Goal: Task Accomplishment & Management: Manage account settings

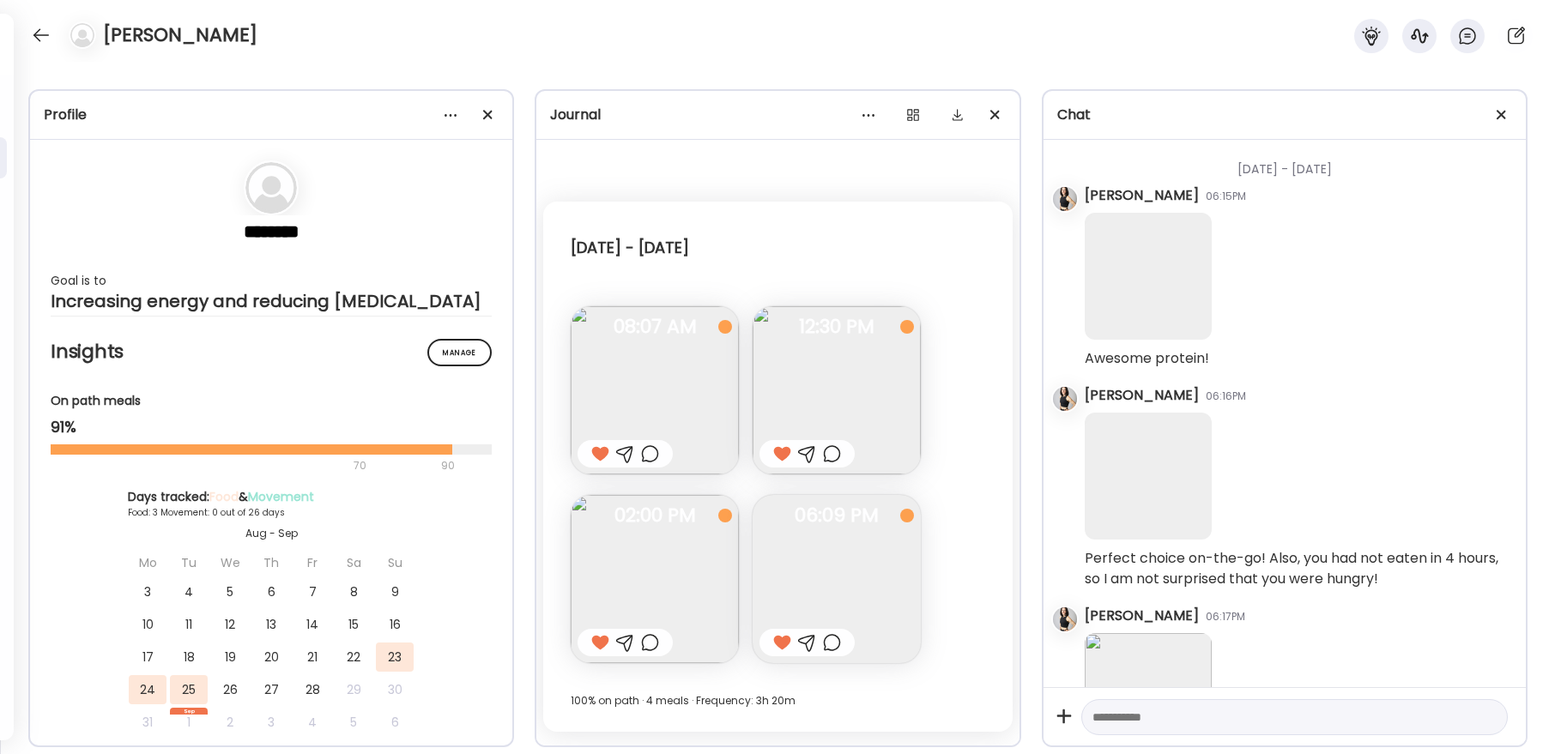
scroll to position [887, 0]
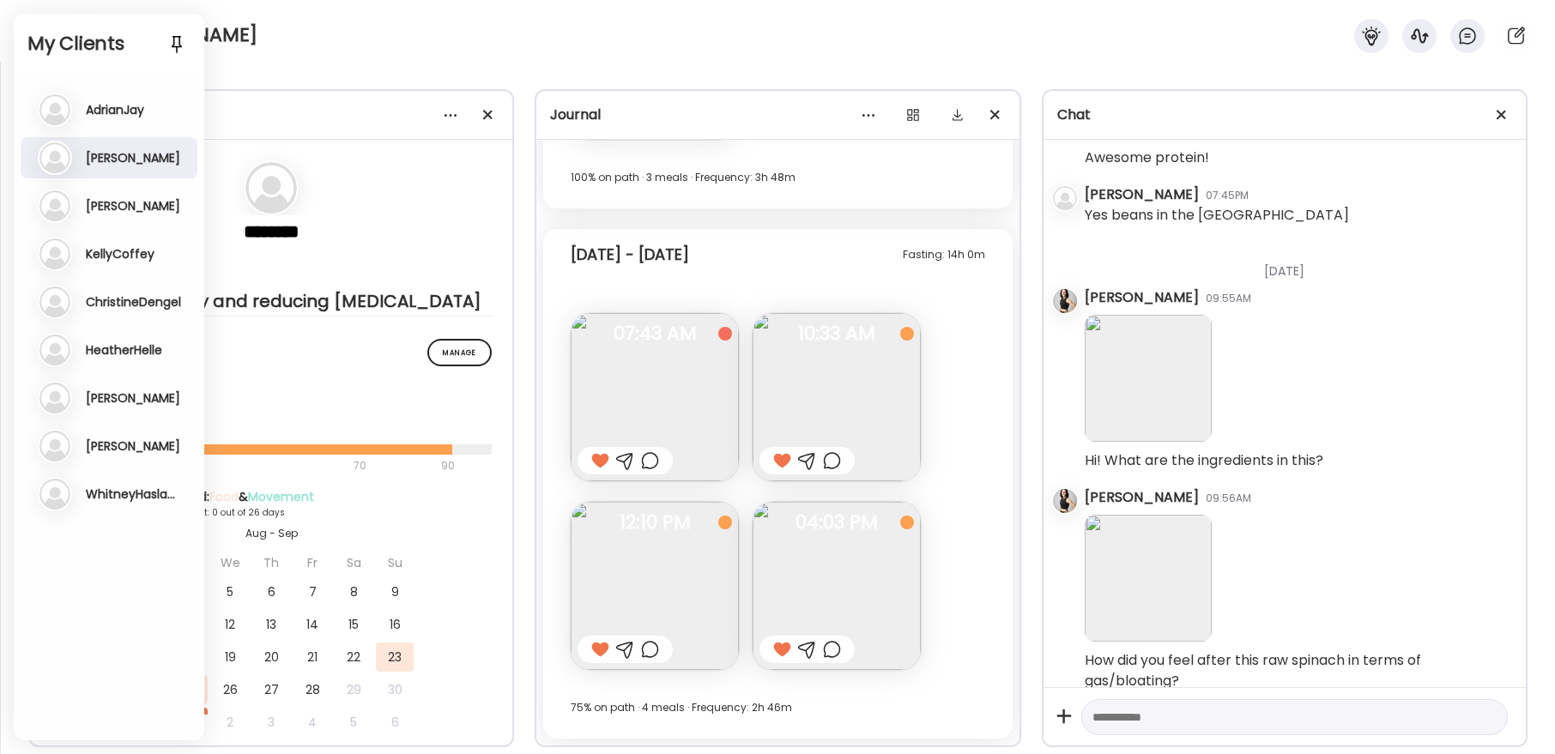
click at [119, 110] on h3 "AdrianJay" at bounding box center [115, 109] width 58 height 15
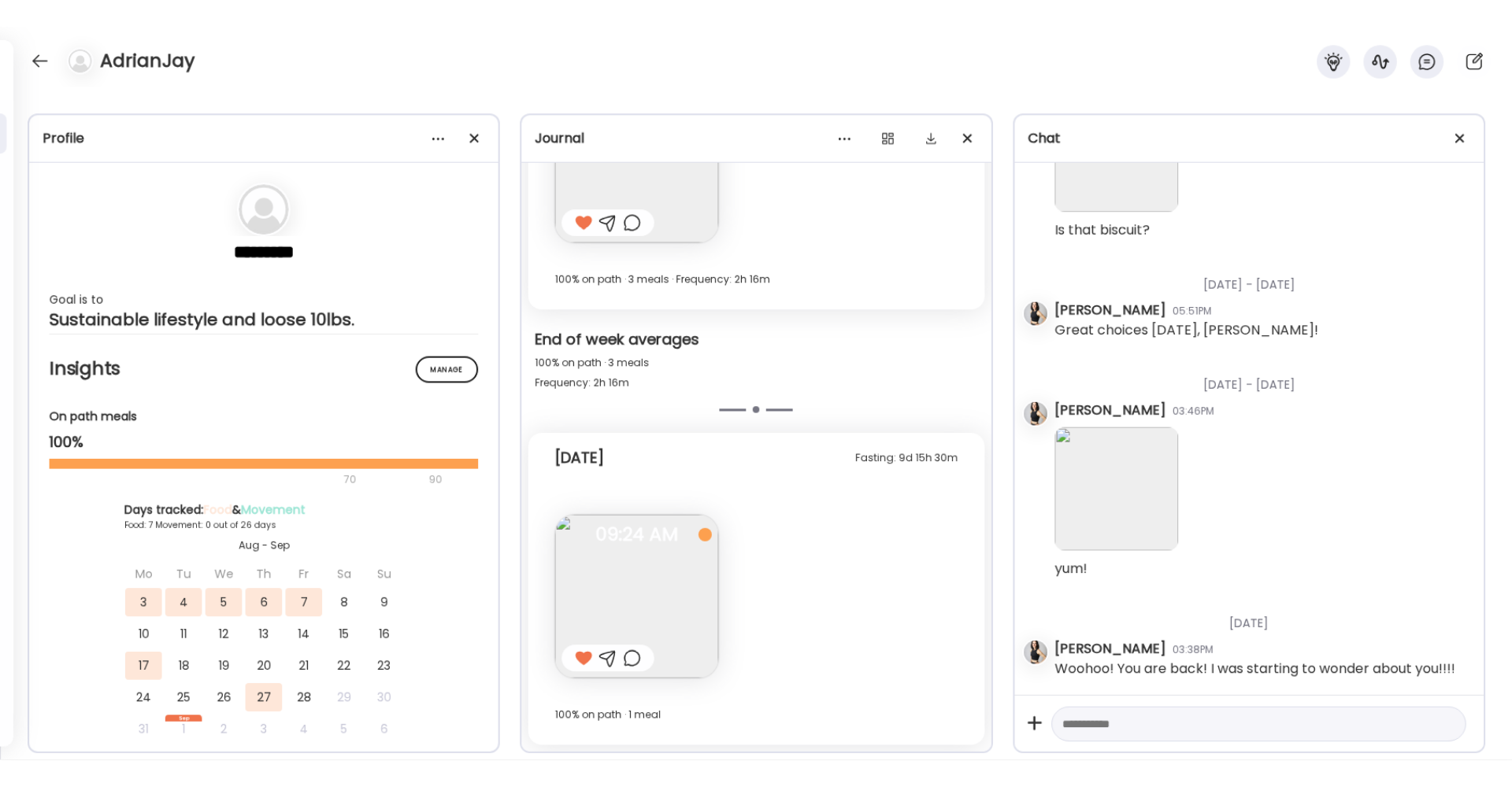
scroll to position [14461, 0]
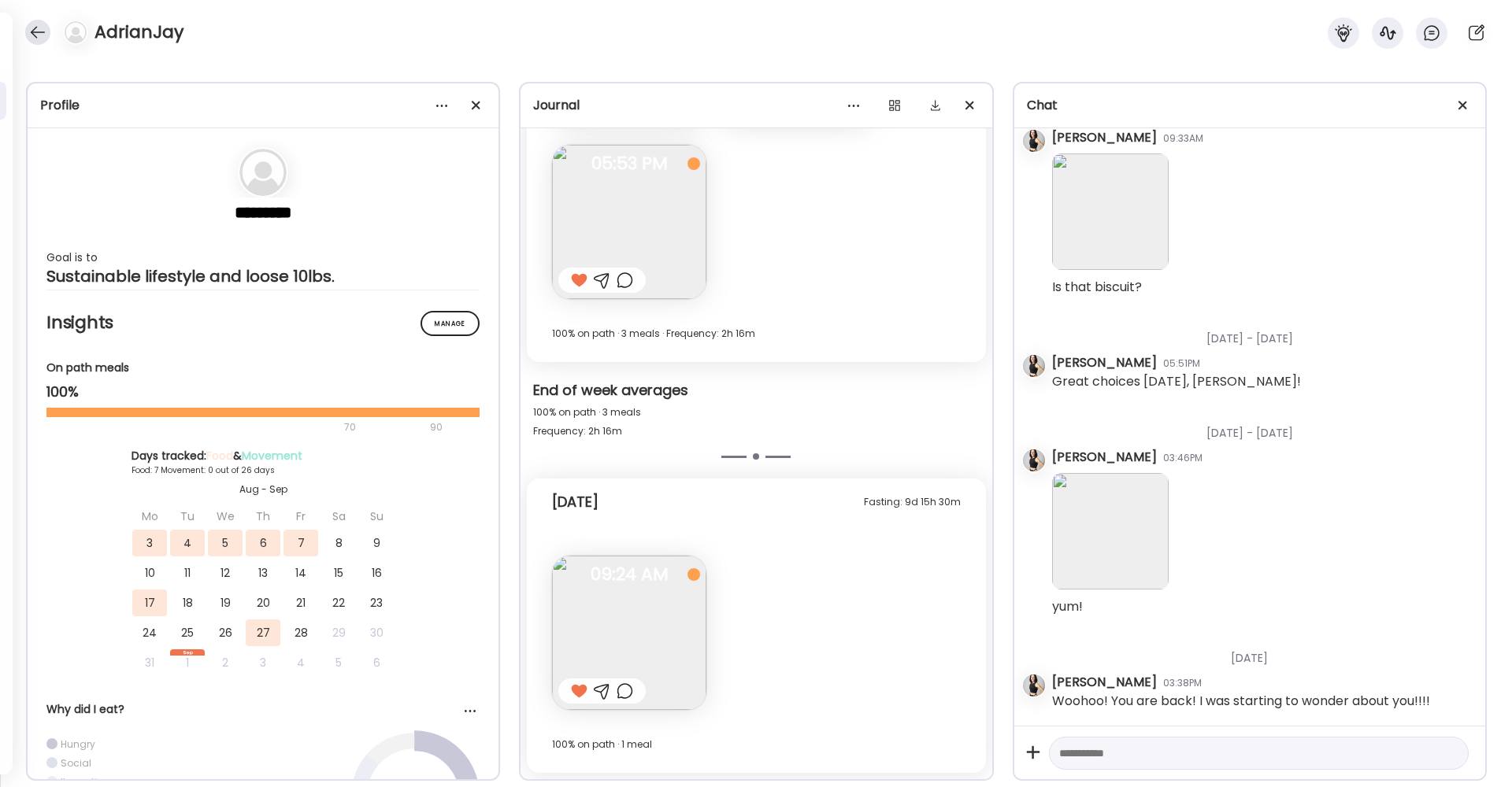
click at [36, 32] on div at bounding box center [37, 31] width 25 height 25
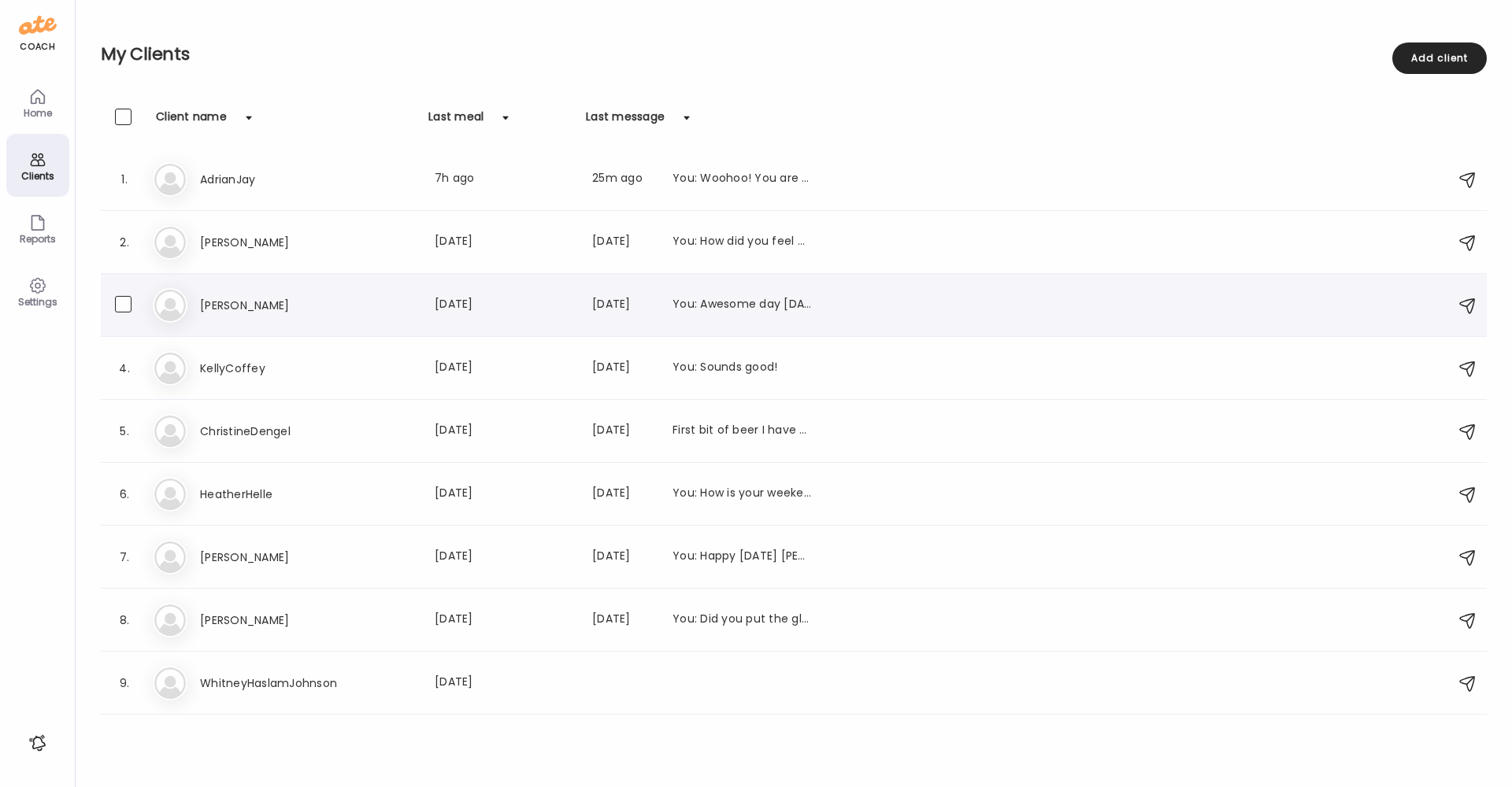
click at [210, 294] on div "Hi [PERSON_NAME] Last meal: [DATE] Last message: [DATE] You: Awesome day [DATE]…" at bounding box center [795, 305] width 1286 height 35
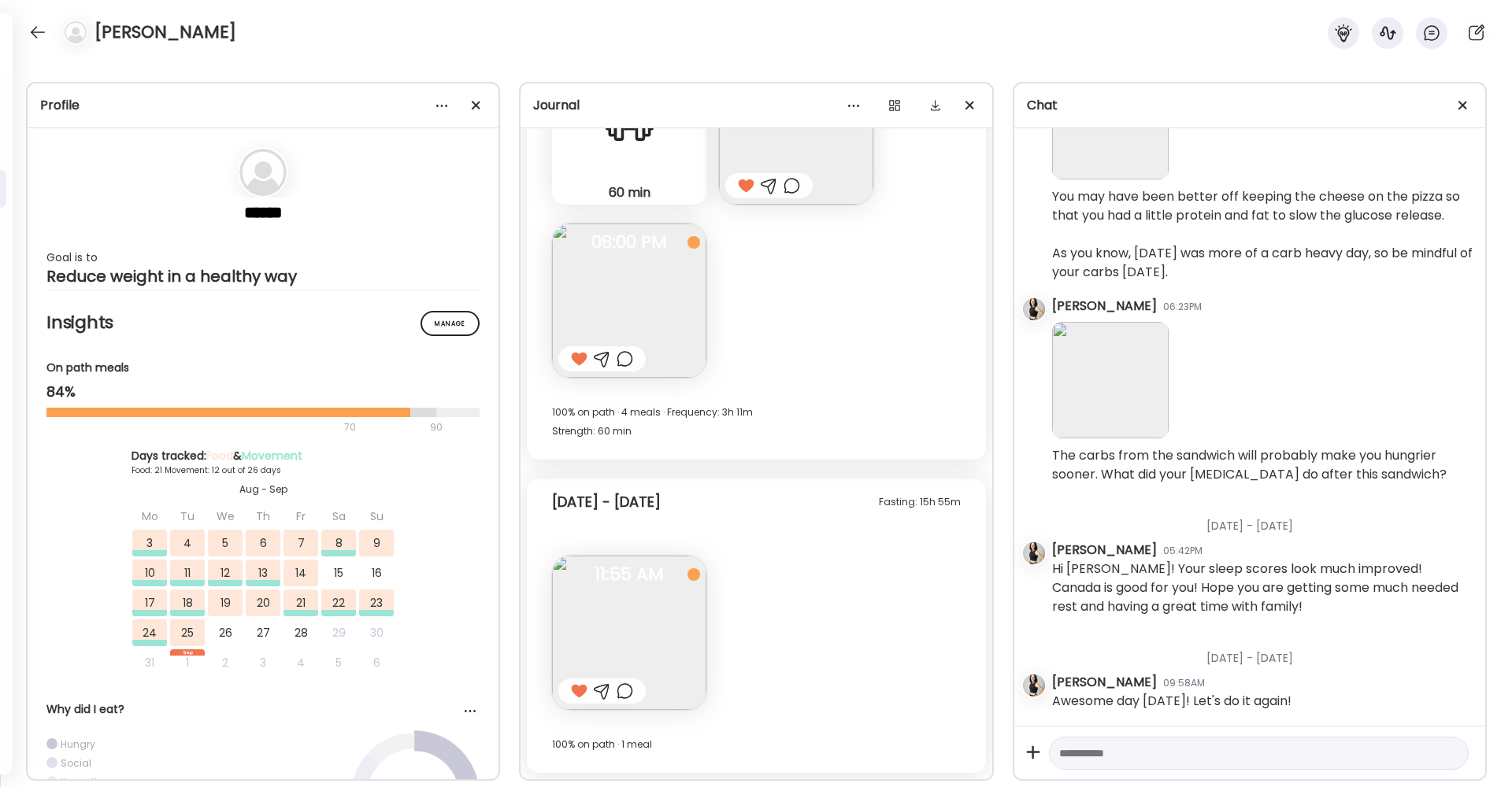
scroll to position [21088, 0]
click at [39, 21] on div at bounding box center [37, 31] width 25 height 25
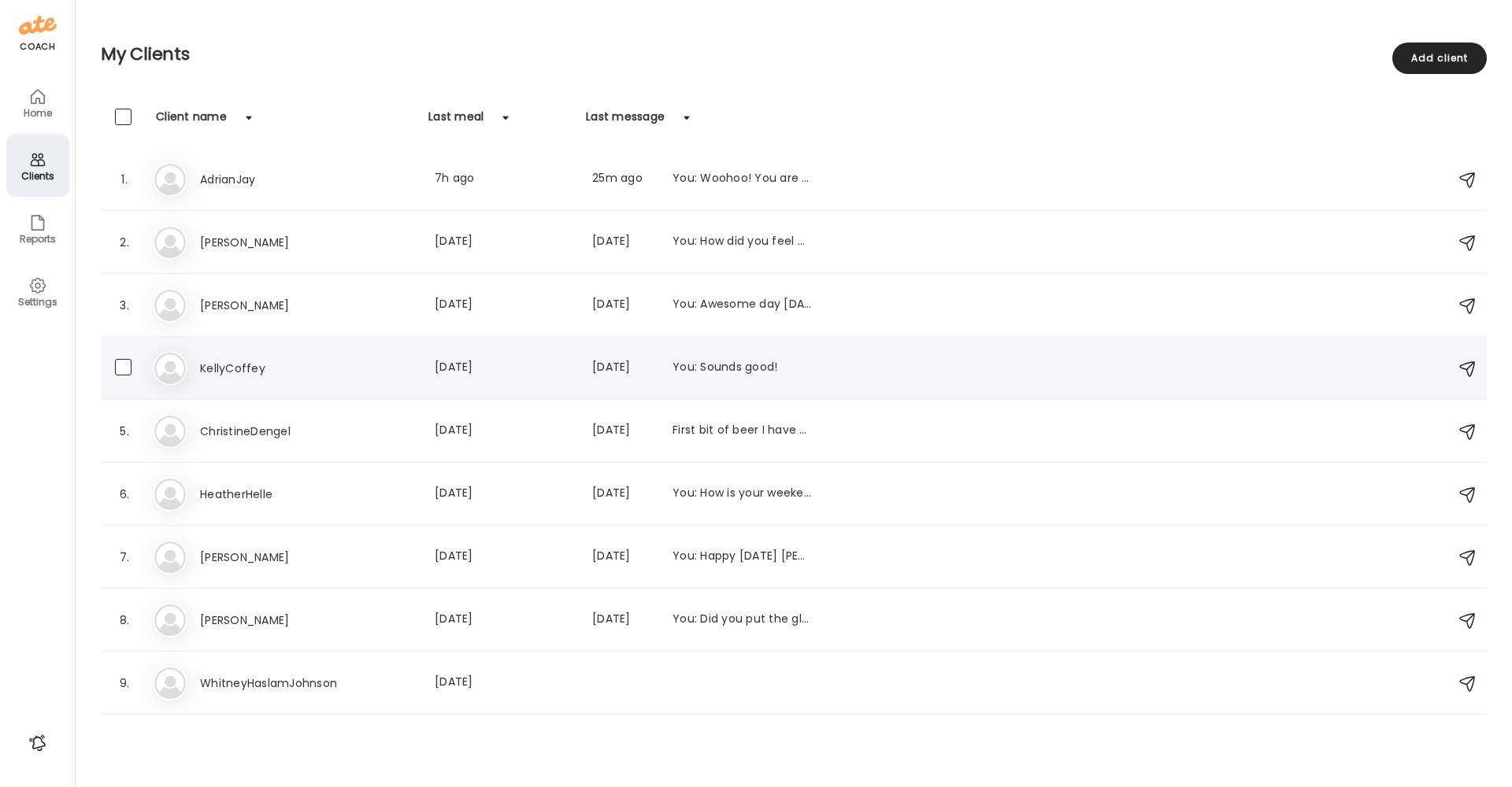
click at [227, 360] on h3 "KellyCoffey" at bounding box center [269, 368] width 139 height 19
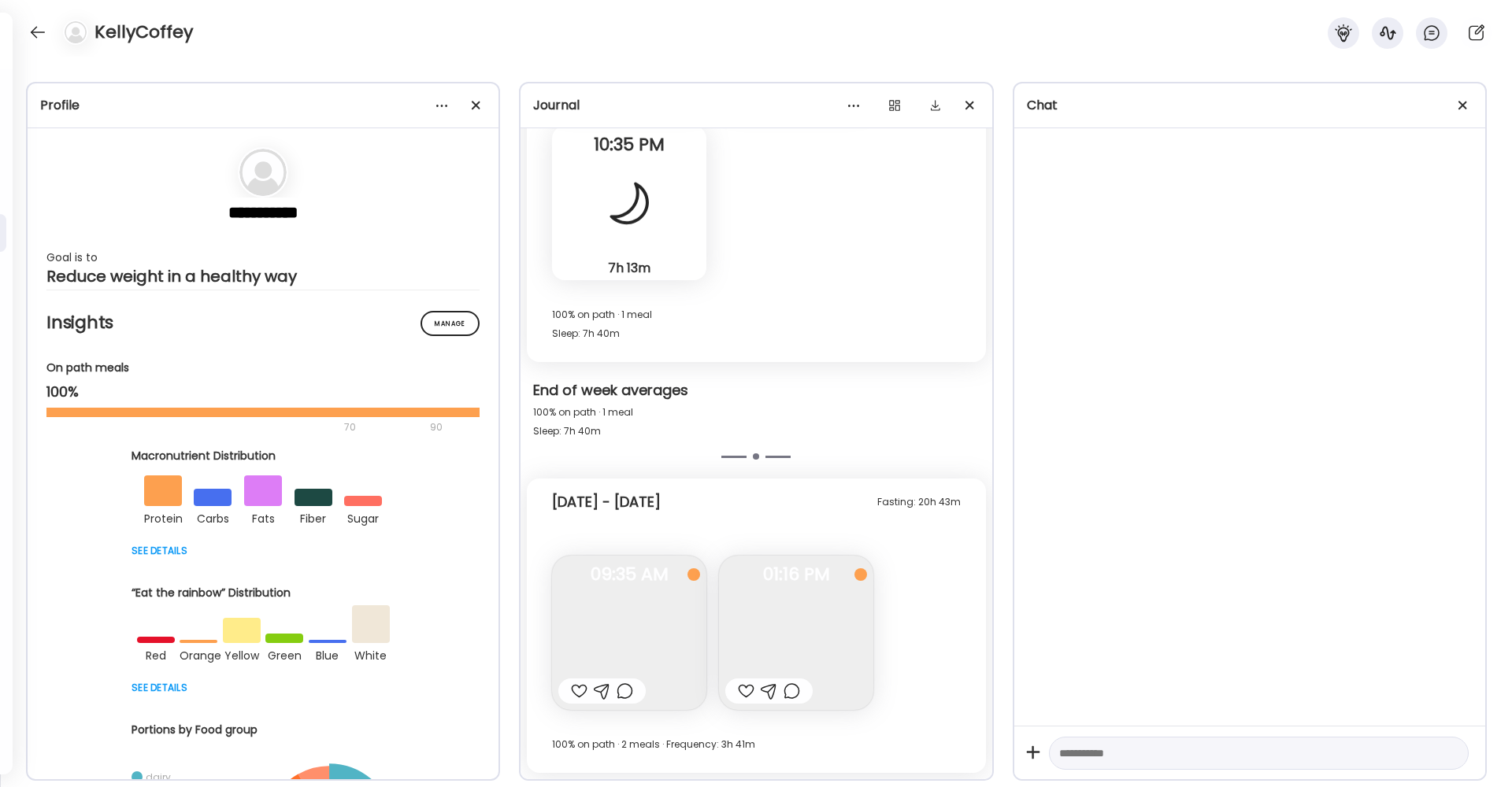
scroll to position [2060, 0]
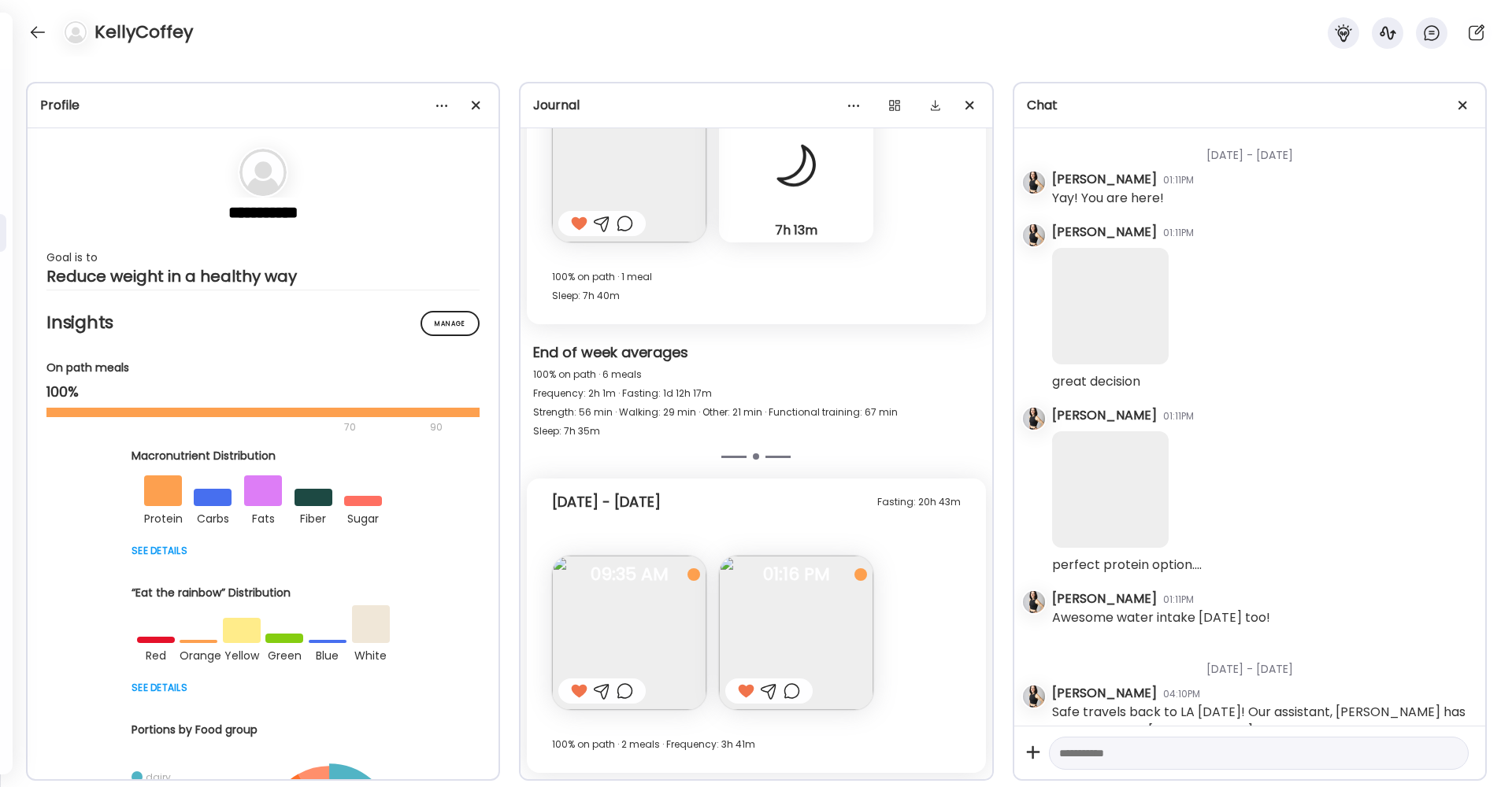
scroll to position [44022, 0]
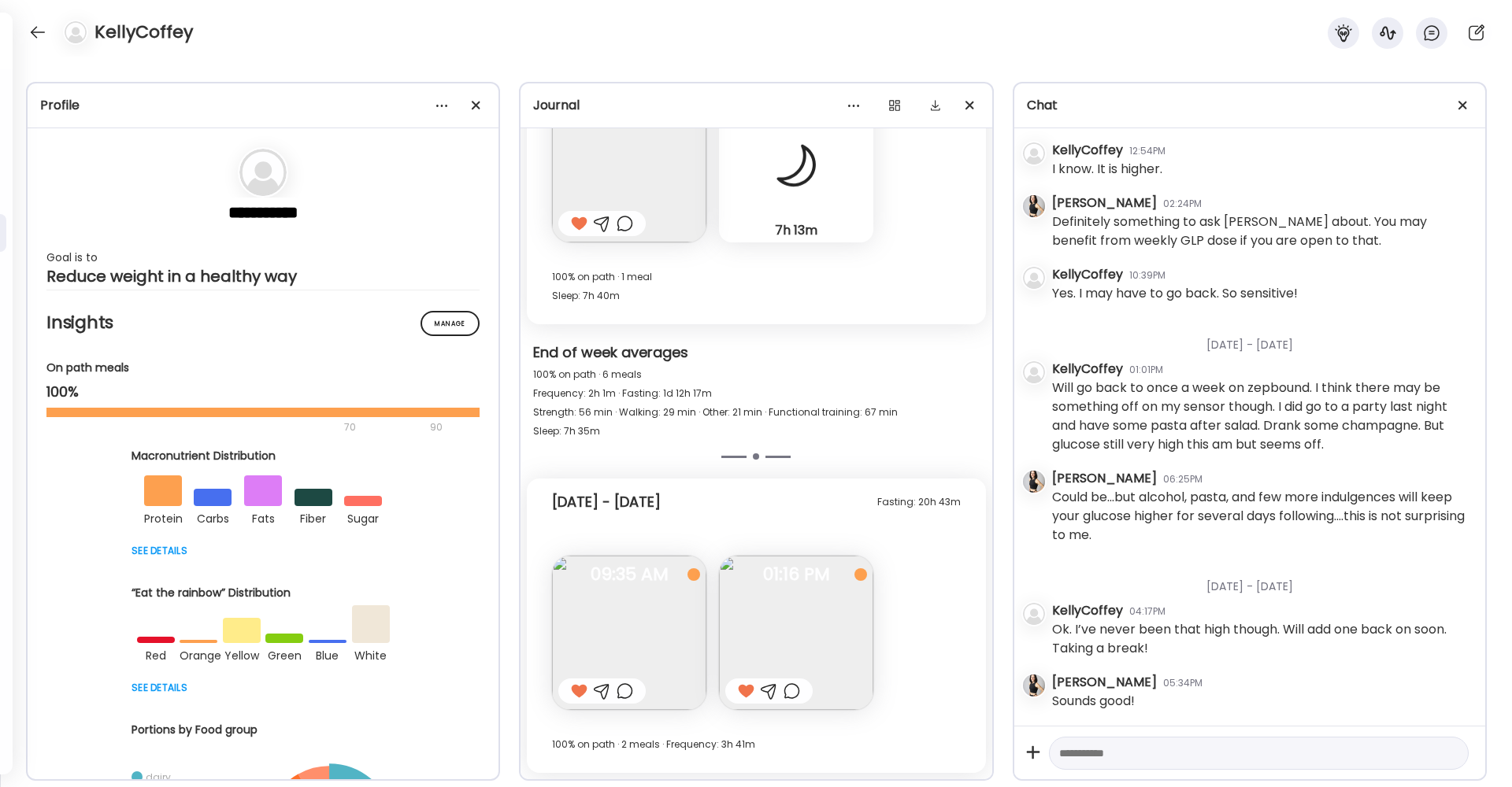
click at [747, 690] on div at bounding box center [746, 691] width 17 height 19
click at [34, 34] on div at bounding box center [37, 31] width 25 height 25
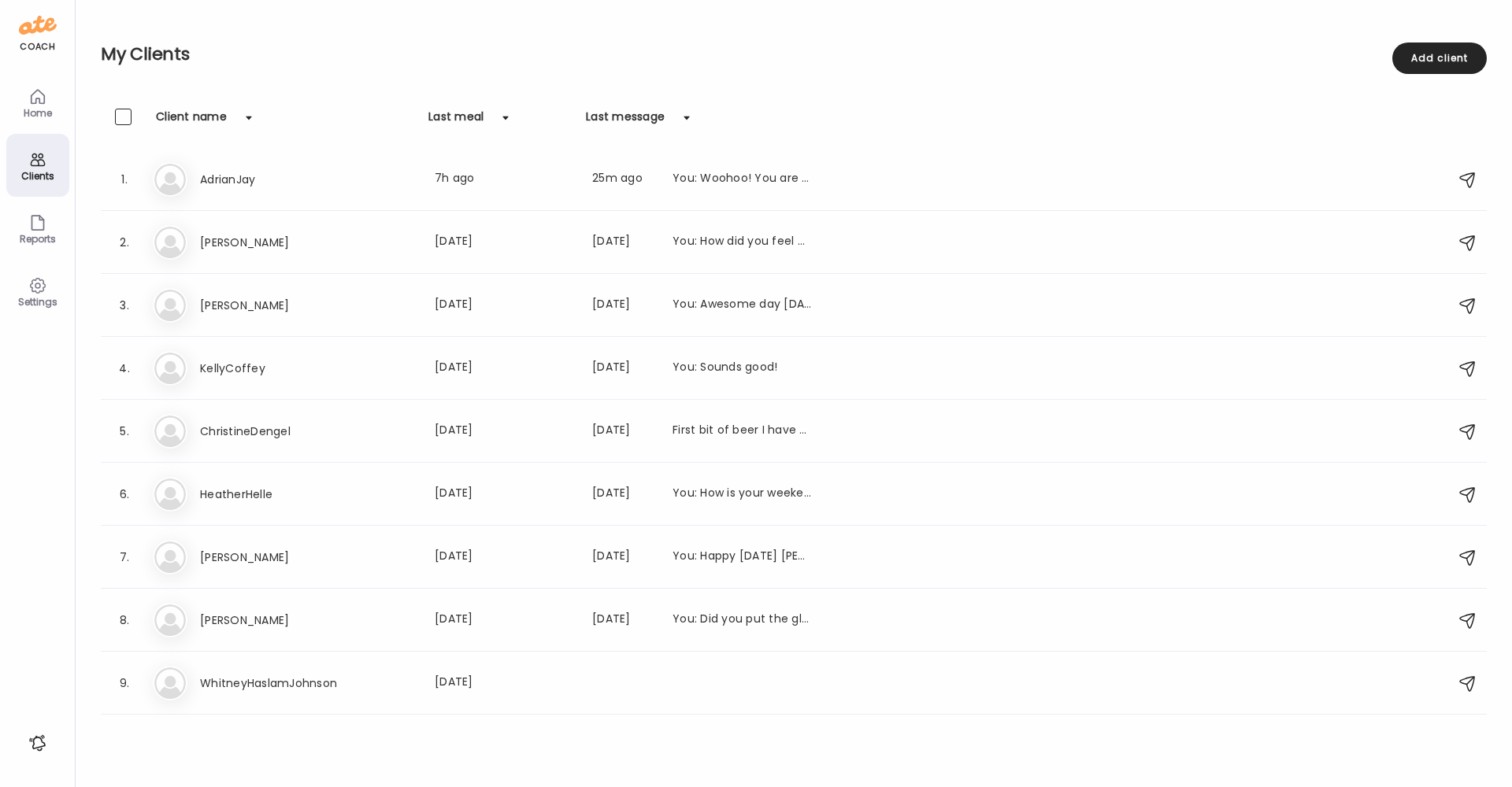
click at [75, 31] on div "My Clients Add client Clients Client name Last meal Last message 1. Ad [PERSON_…" at bounding box center [793, 394] width 1436 height 787
click at [33, 32] on img at bounding box center [38, 25] width 38 height 25
click at [213, 423] on h3 "ChristineDengel" at bounding box center [269, 431] width 139 height 19
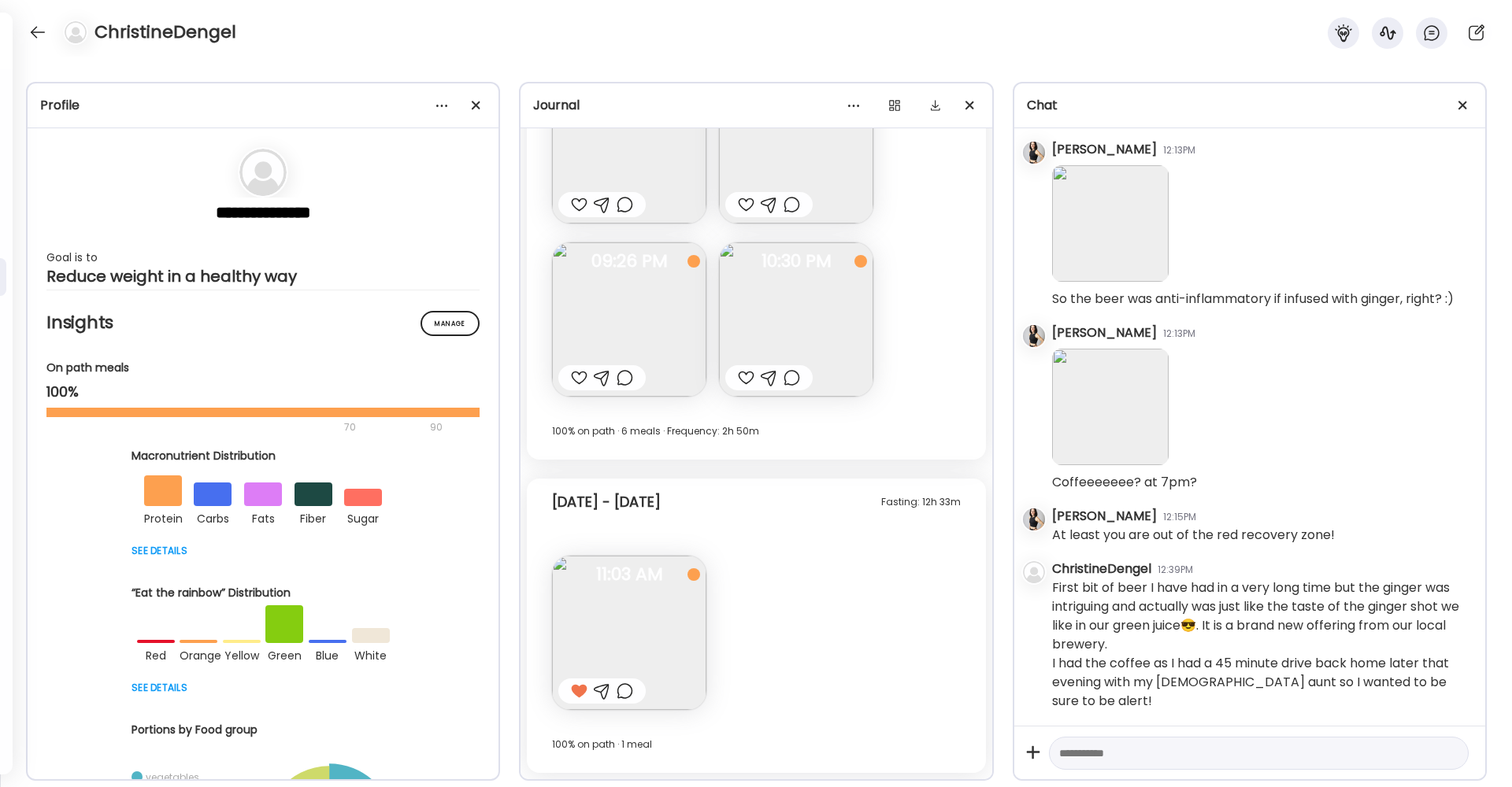
scroll to position [5588, 0]
click at [39, 30] on div at bounding box center [37, 31] width 25 height 25
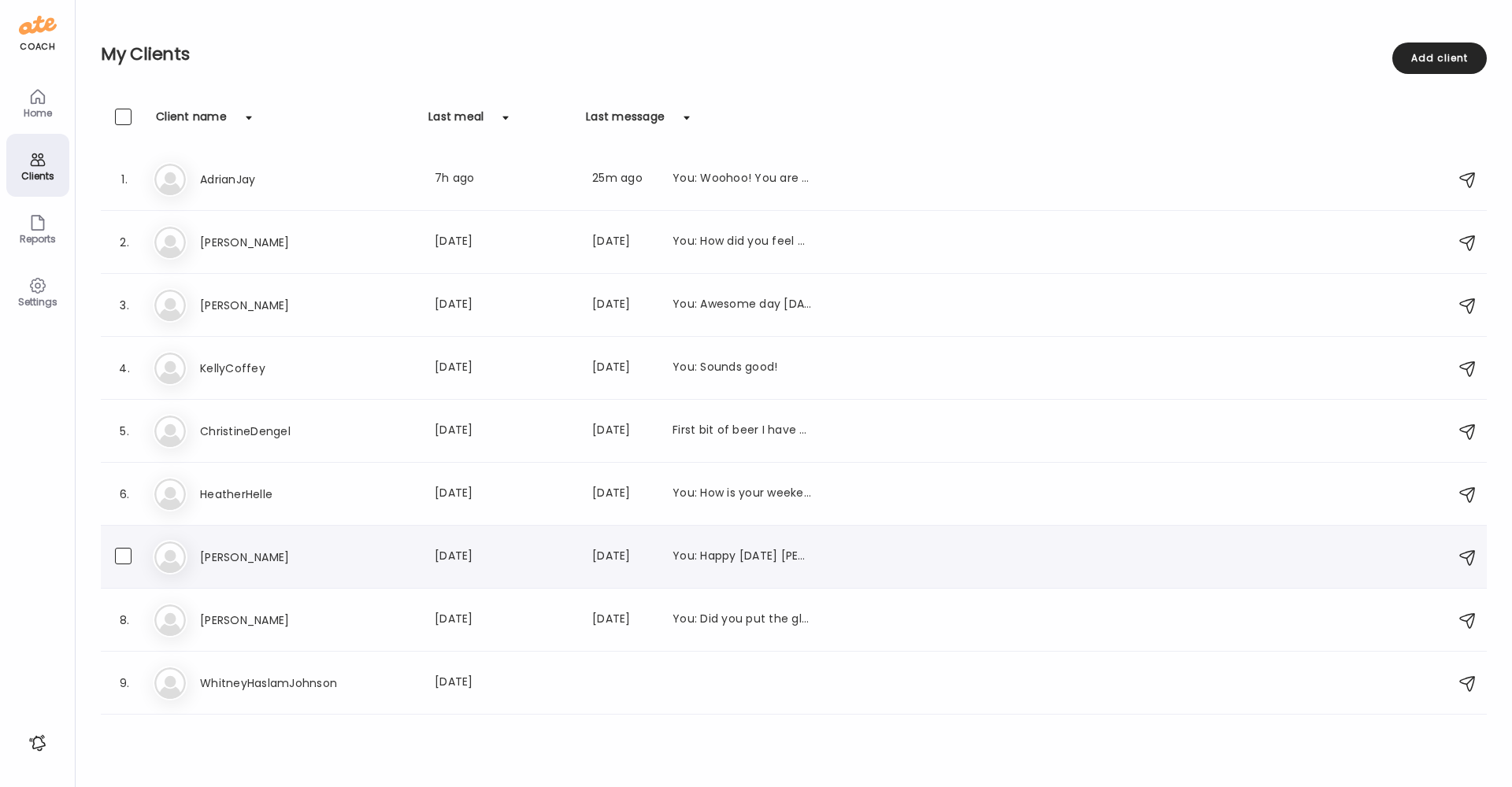
click at [226, 557] on h3 "[PERSON_NAME]" at bounding box center [269, 557] width 139 height 19
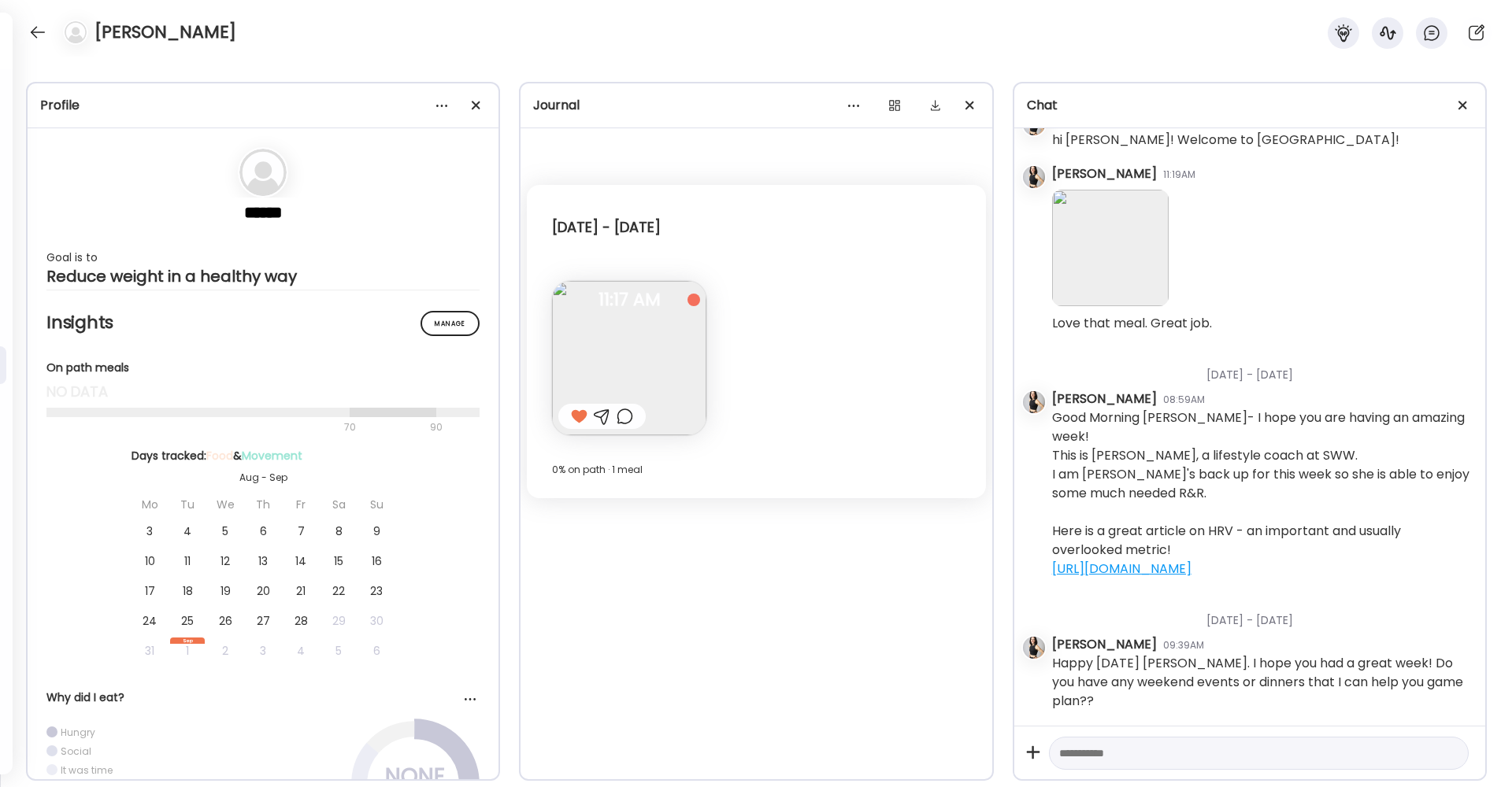
scroll to position [96, 0]
click at [41, 31] on div at bounding box center [37, 31] width 25 height 25
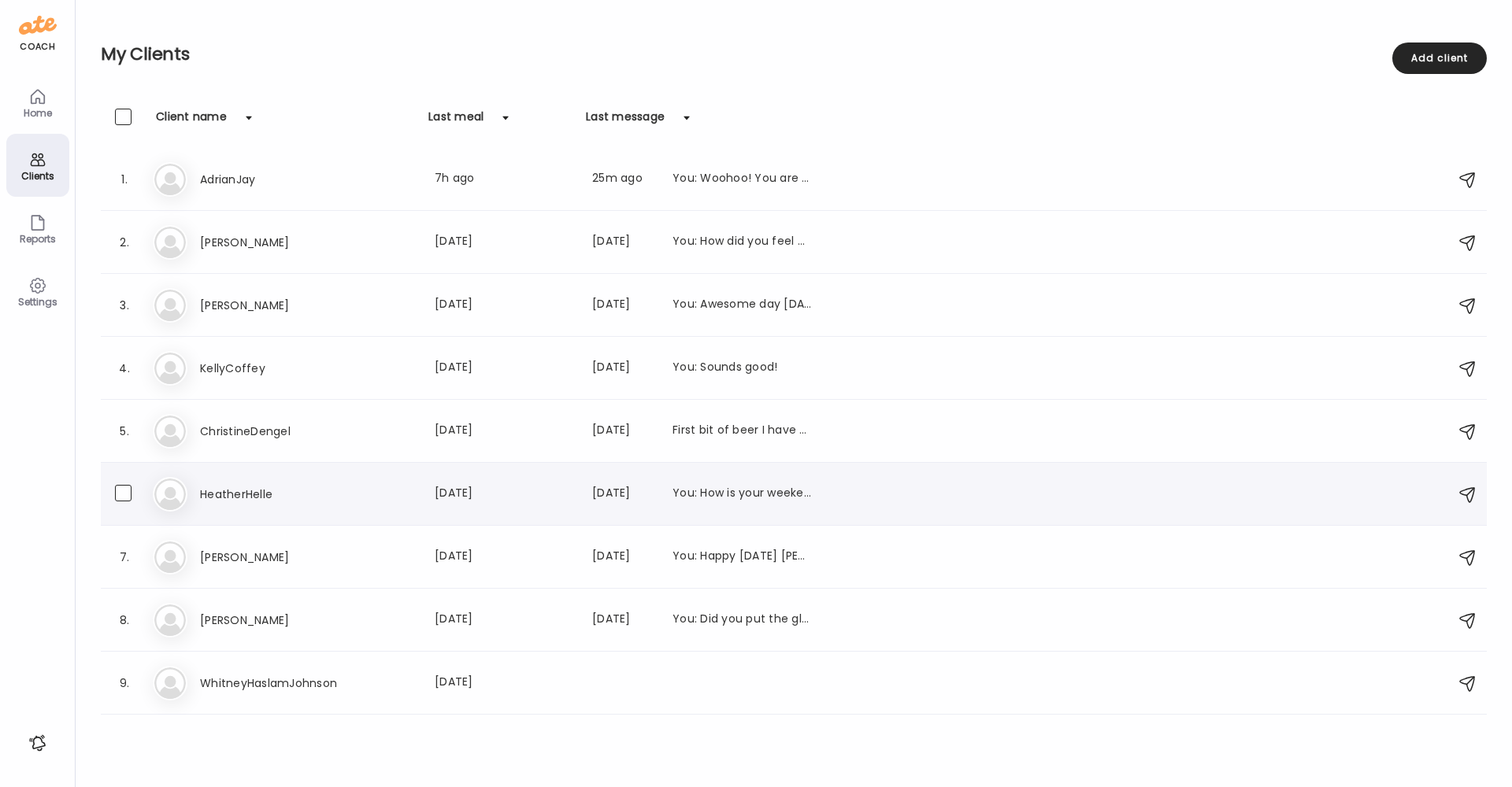
click at [217, 486] on h3 "HeatherHelle" at bounding box center [269, 494] width 139 height 19
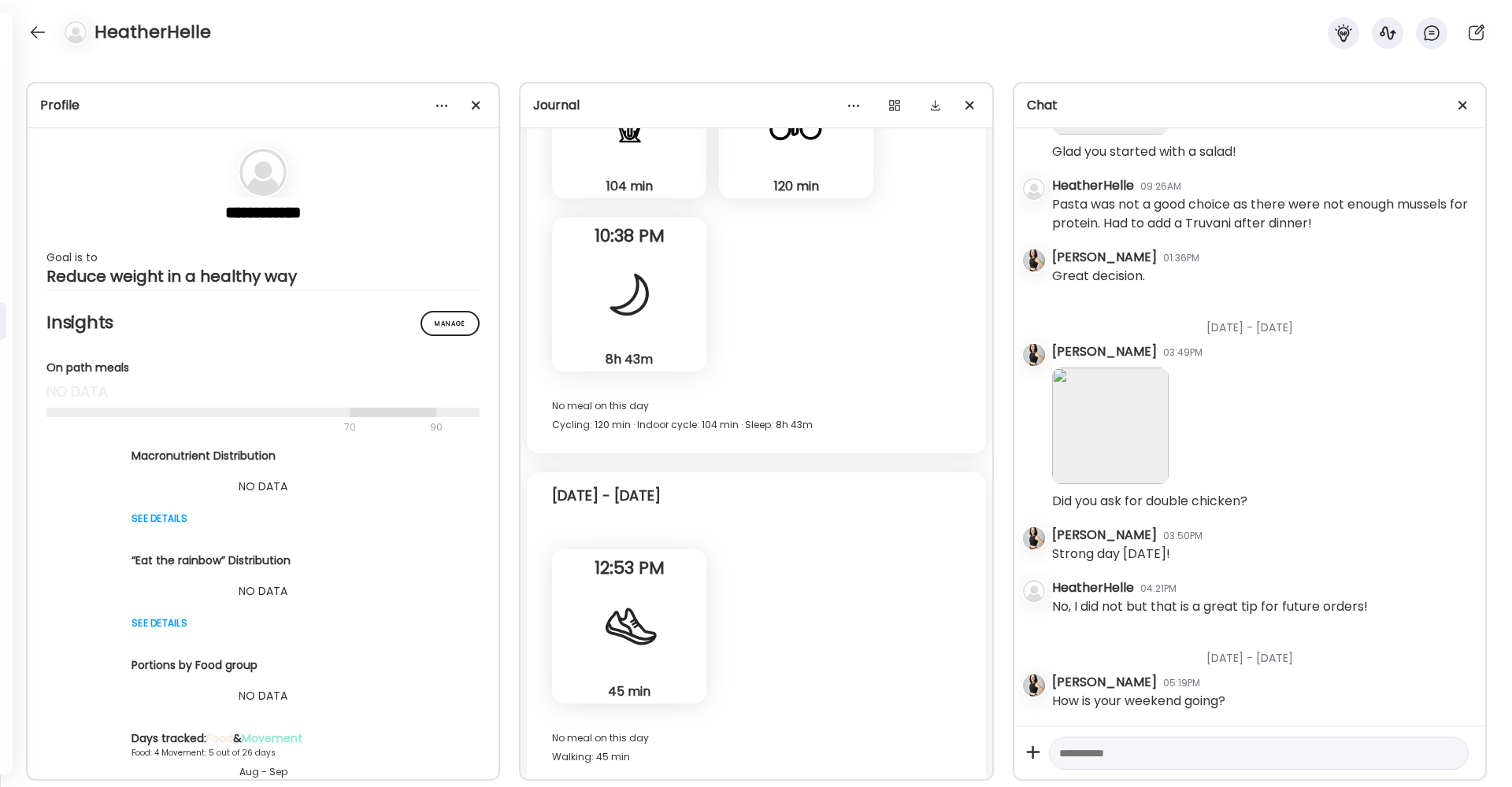
scroll to position [19625, 0]
click at [443, 106] on div at bounding box center [441, 105] width 31 height 31
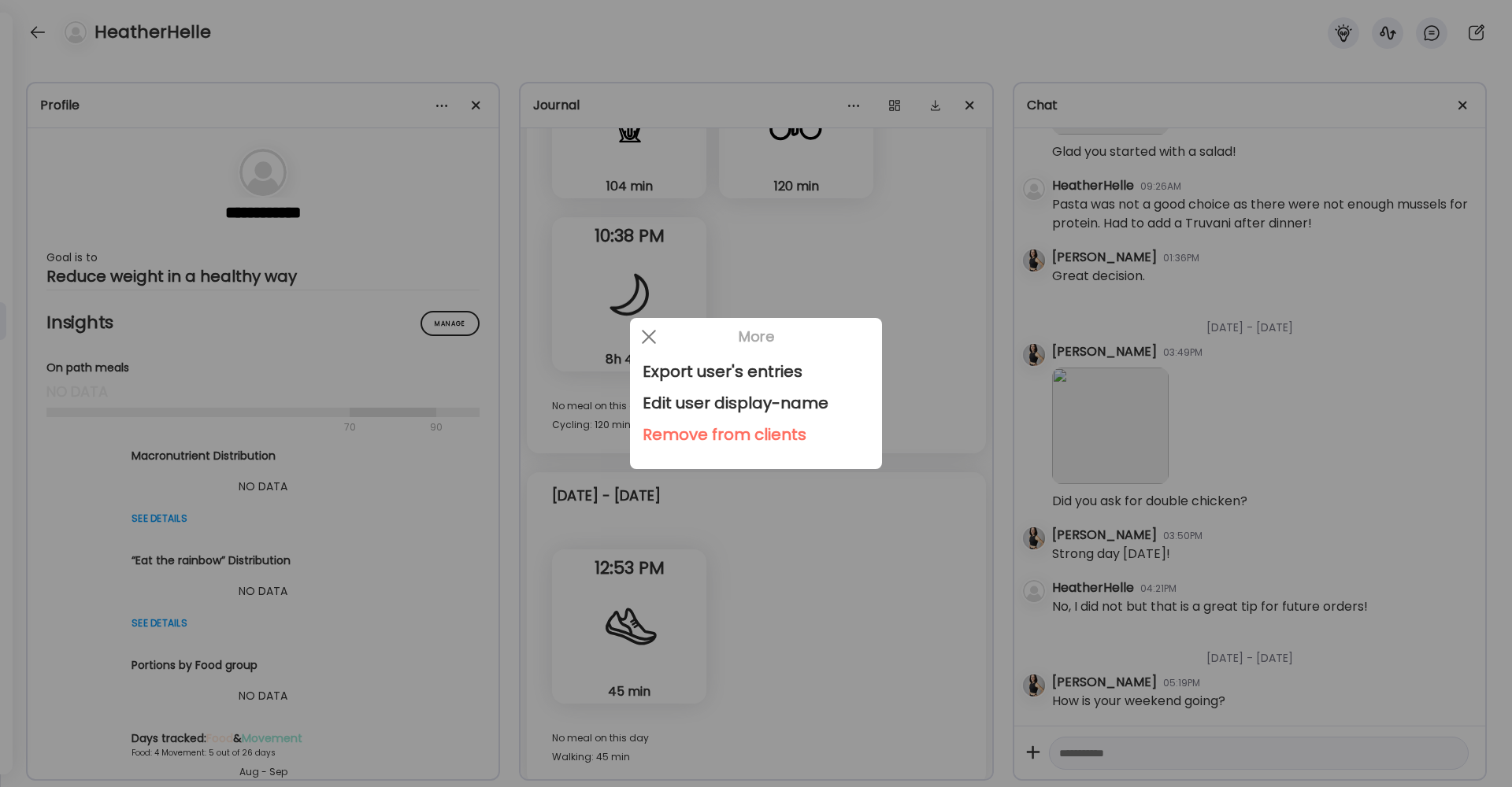
click at [722, 428] on div "Remove from clients" at bounding box center [755, 435] width 227 height 31
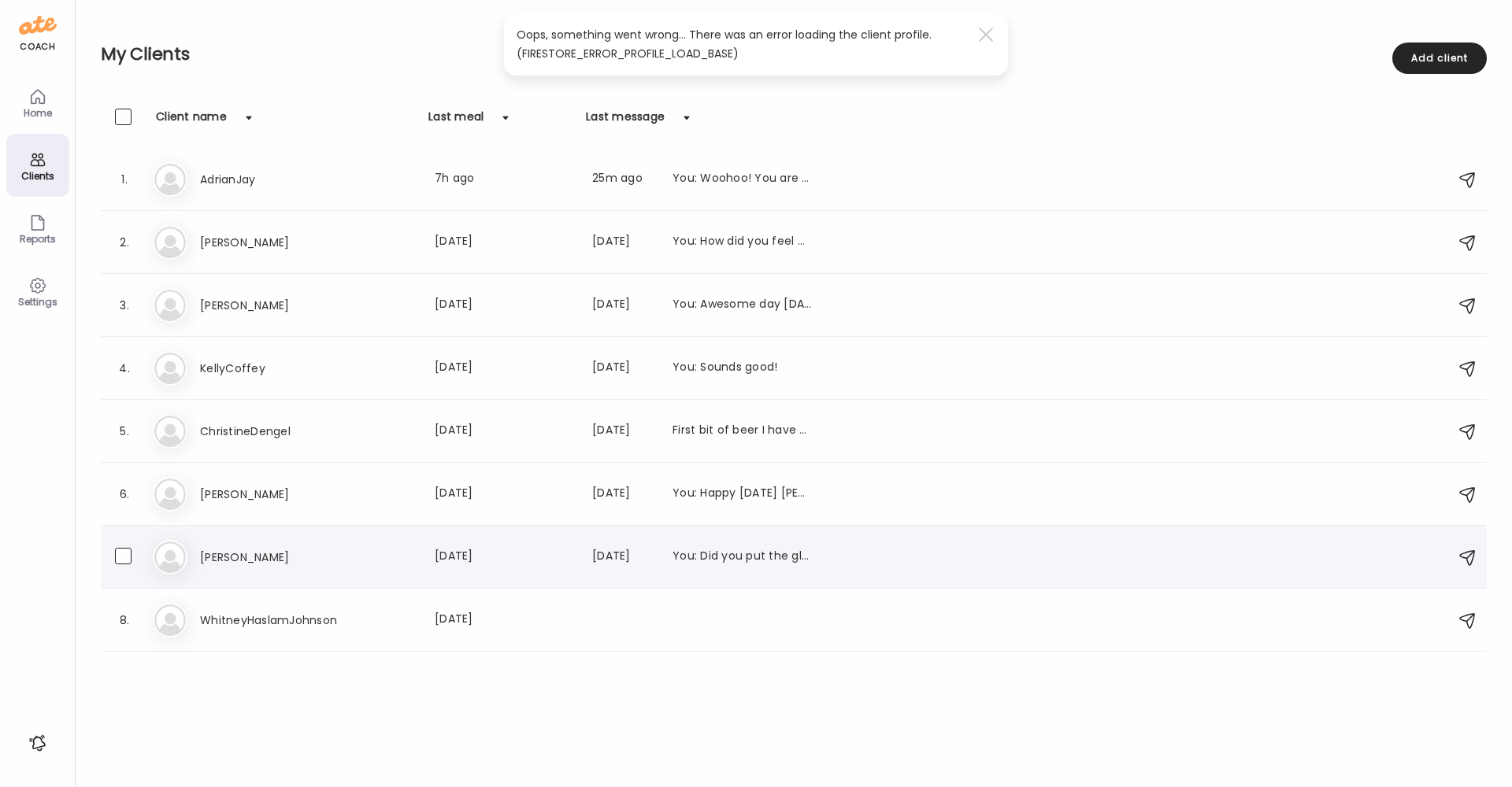
click at [220, 553] on h3 "[PERSON_NAME]" at bounding box center [269, 557] width 139 height 19
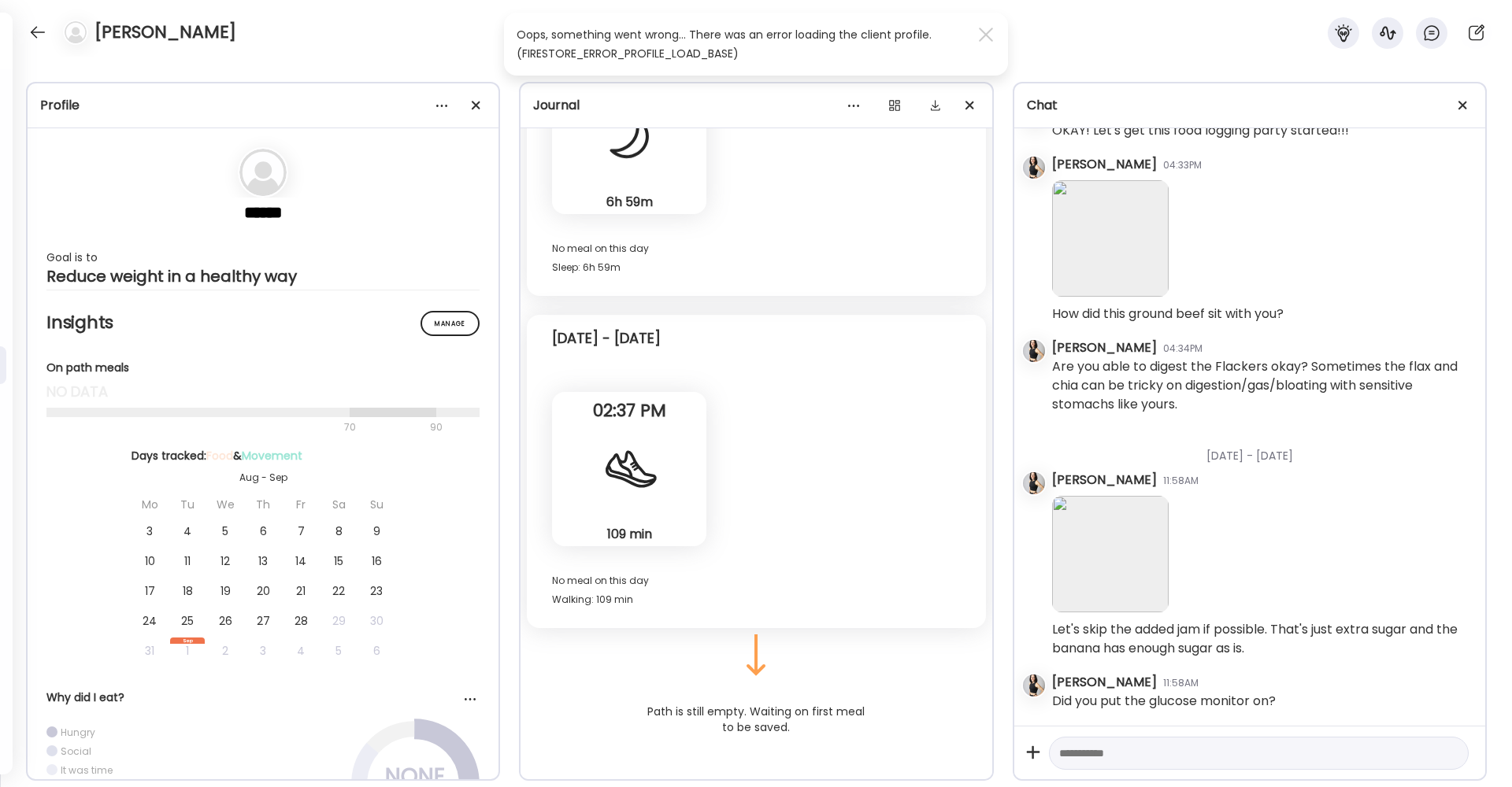
scroll to position [28089, 0]
click at [37, 30] on div at bounding box center [37, 31] width 25 height 25
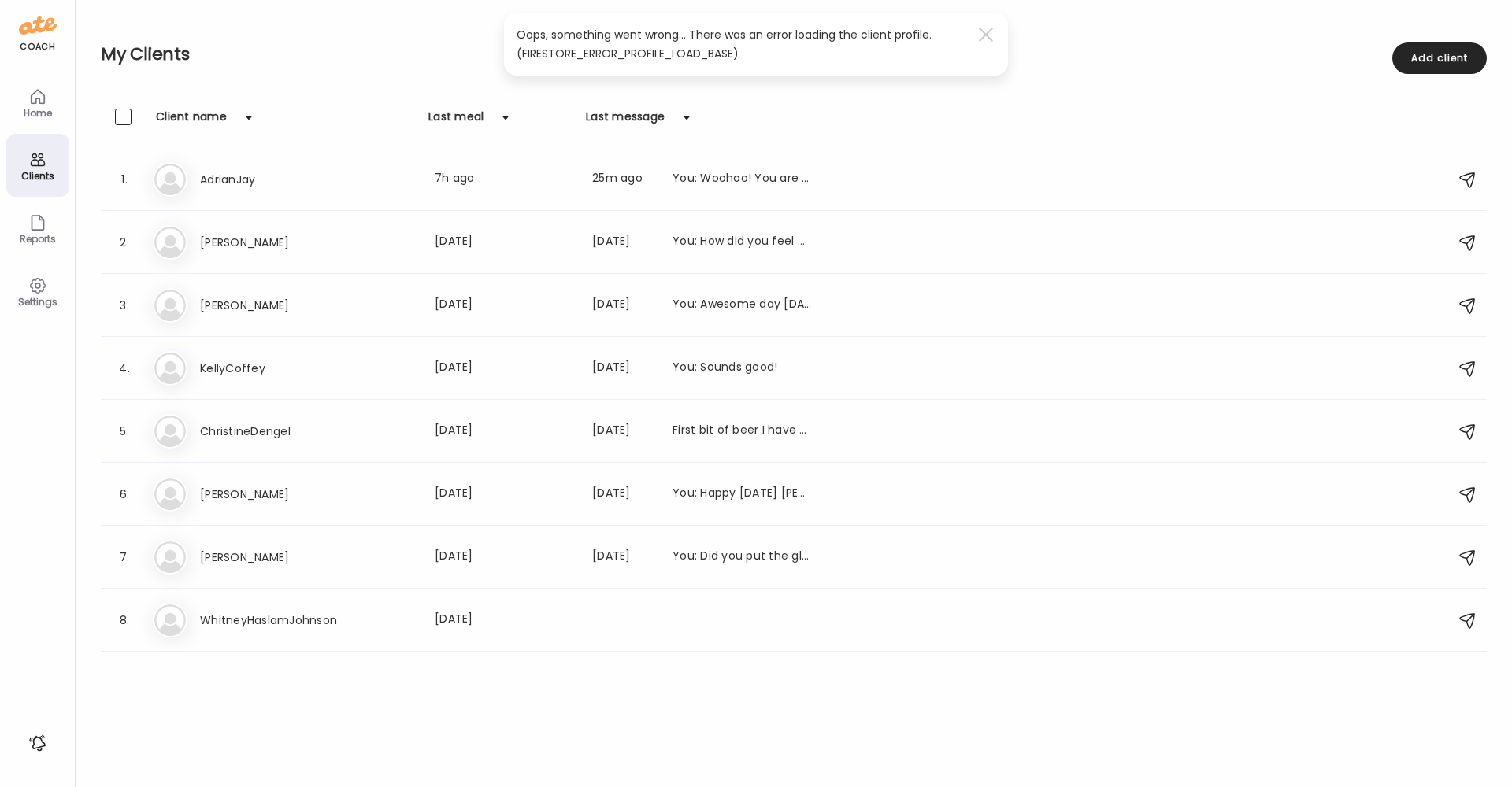
click at [37, 108] on div "Home" at bounding box center [38, 113] width 57 height 10
